Goal: Contribute content

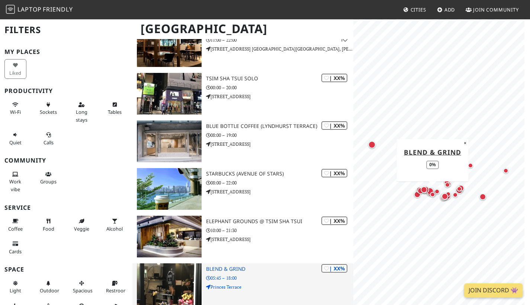
scroll to position [1439, 0]
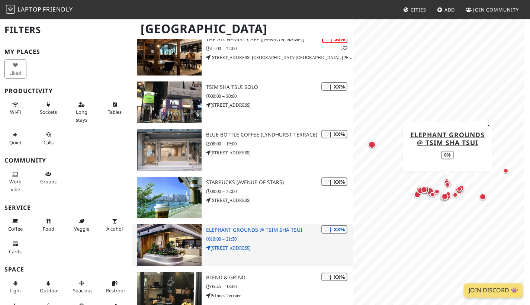
click at [182, 229] on img at bounding box center [169, 245] width 65 height 42
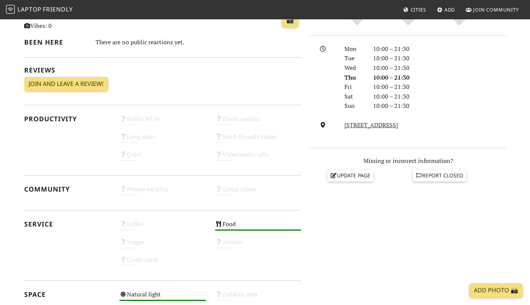
scroll to position [187, 0]
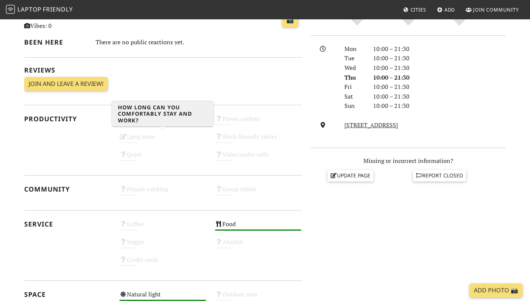
click at [147, 135] on div "Long stays Unknown" at bounding box center [163, 140] width 96 height 18
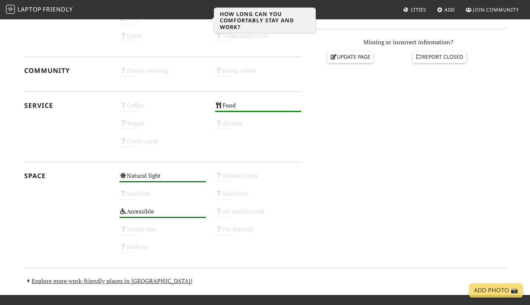
scroll to position [303, 0]
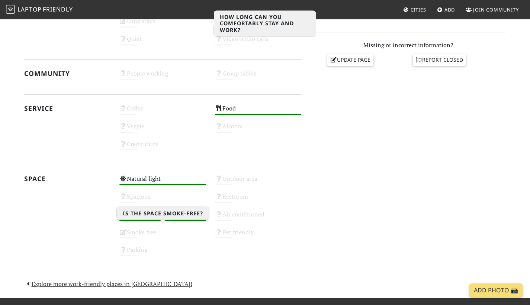
click at [184, 227] on div "Smoke free Unknown" at bounding box center [163, 236] width 96 height 18
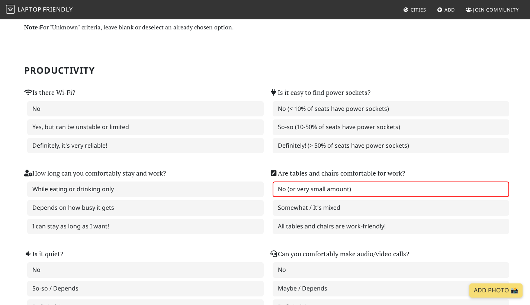
scroll to position [29, 0]
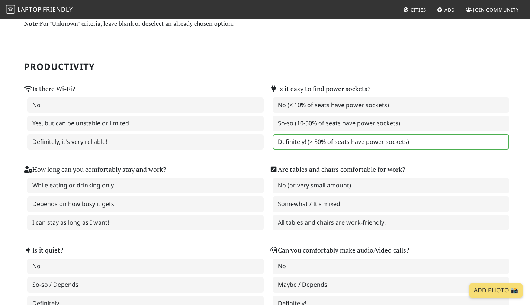
click at [308, 145] on label "Definitely! (> 50% of seats have power sockets)" at bounding box center [390, 142] width 236 height 16
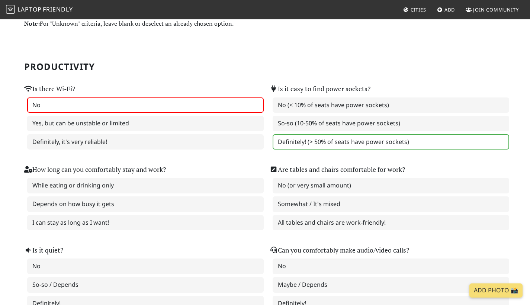
click at [232, 101] on label "No" at bounding box center [145, 105] width 236 height 16
click at [229, 132] on div "No Yes, but can be unstable or limited Definitely, it's very reliable!" at bounding box center [142, 123] width 236 height 52
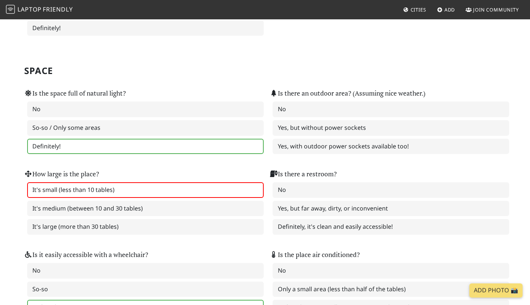
scroll to position [702, 0]
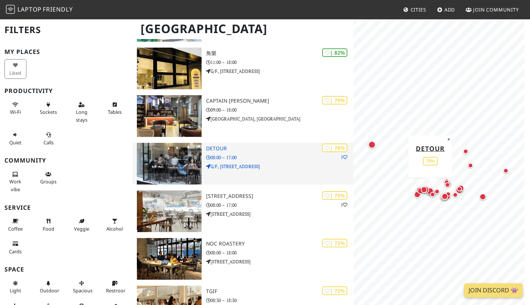
scroll to position [443, 0]
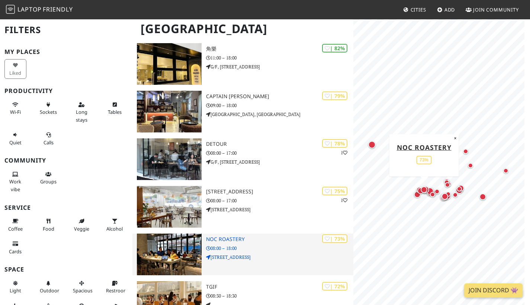
click at [187, 235] on img at bounding box center [169, 254] width 65 height 42
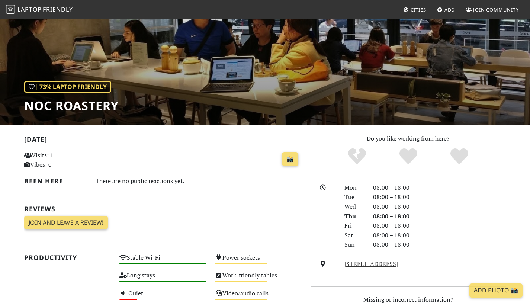
scroll to position [50, 0]
